Goal: Share content: Share content

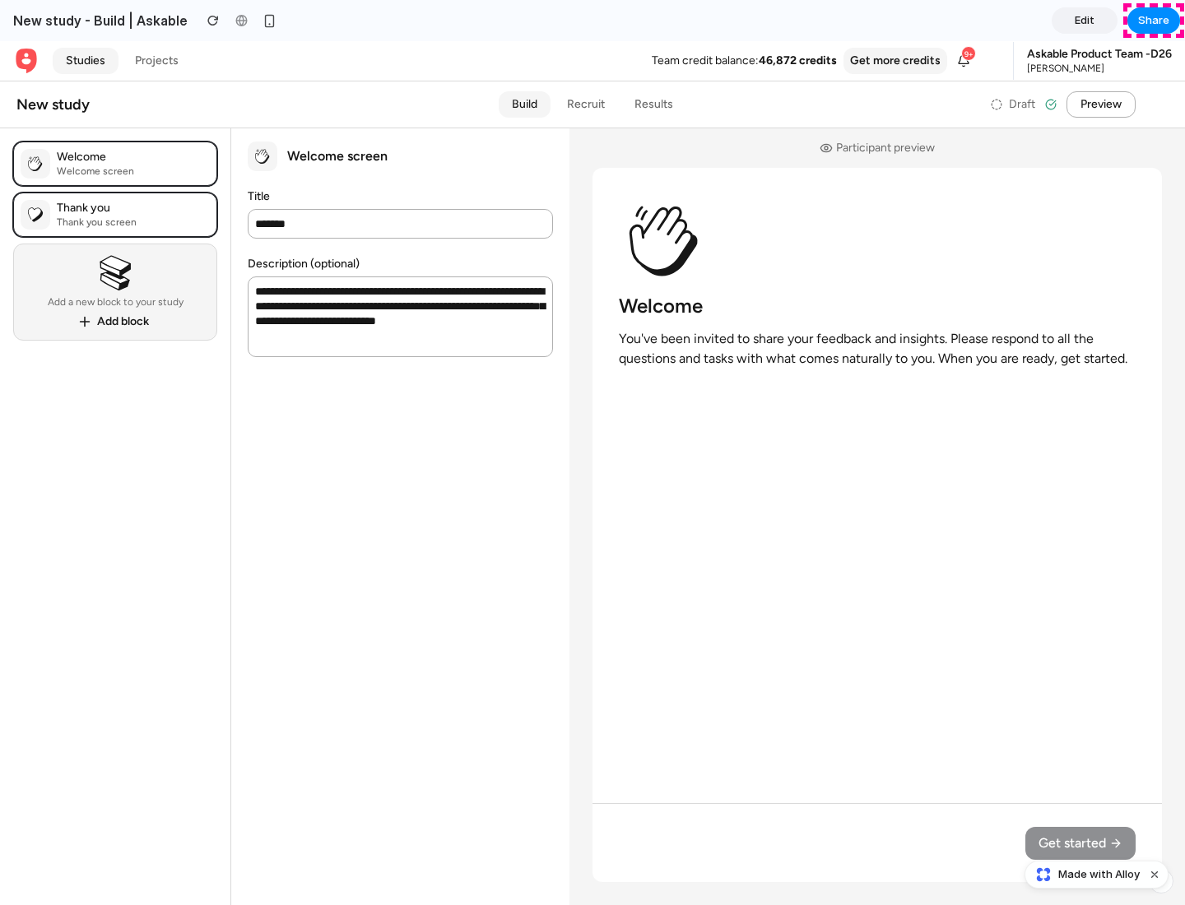
click at [1154, 21] on span "Share" at bounding box center [1153, 20] width 31 height 16
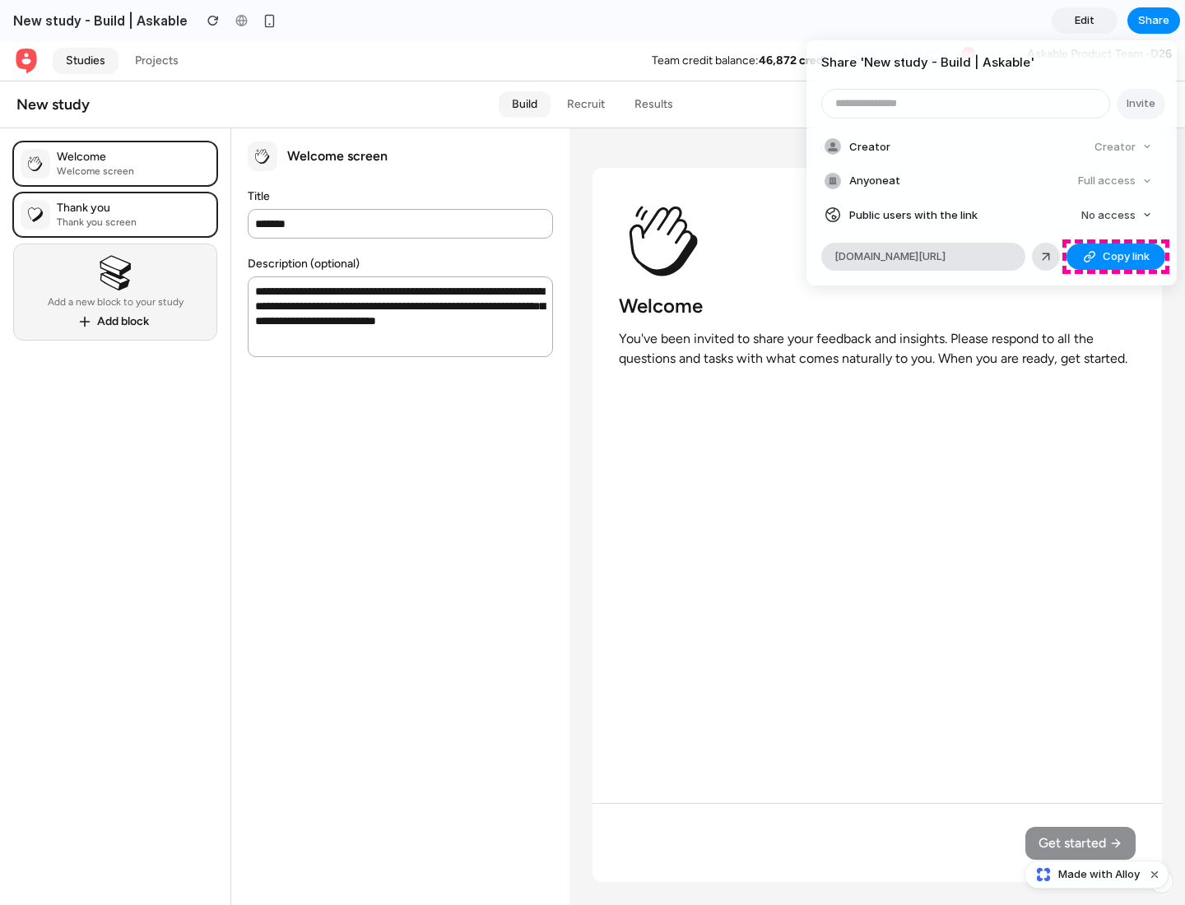
click at [1116, 257] on span "Copy link" at bounding box center [1126, 257] width 47 height 16
click at [1099, 875] on div "Share ' New study - Build | Askable ' Invite Creator Creator Anyone at Full acc…" at bounding box center [592, 452] width 1185 height 905
